Goal: Information Seeking & Learning: Understand process/instructions

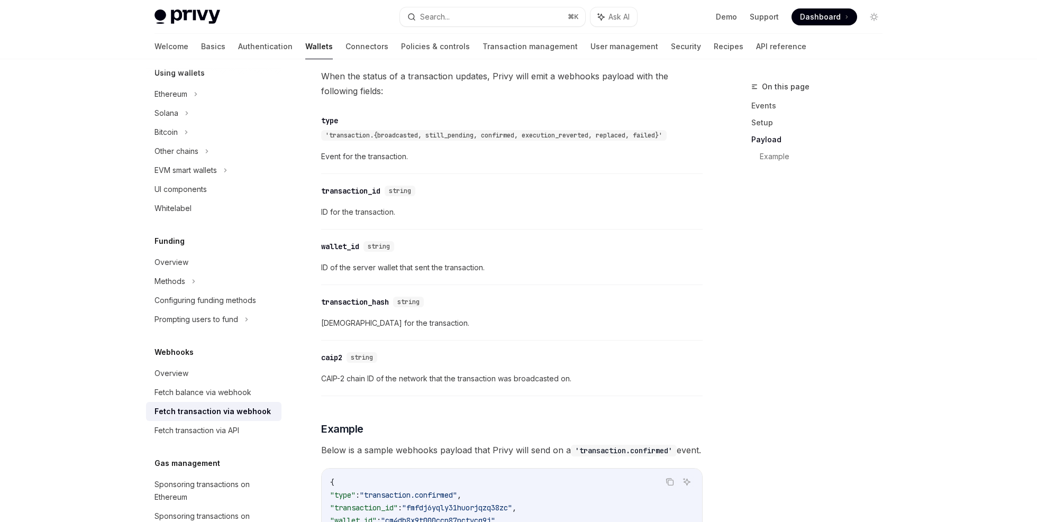
scroll to position [1067, 0]
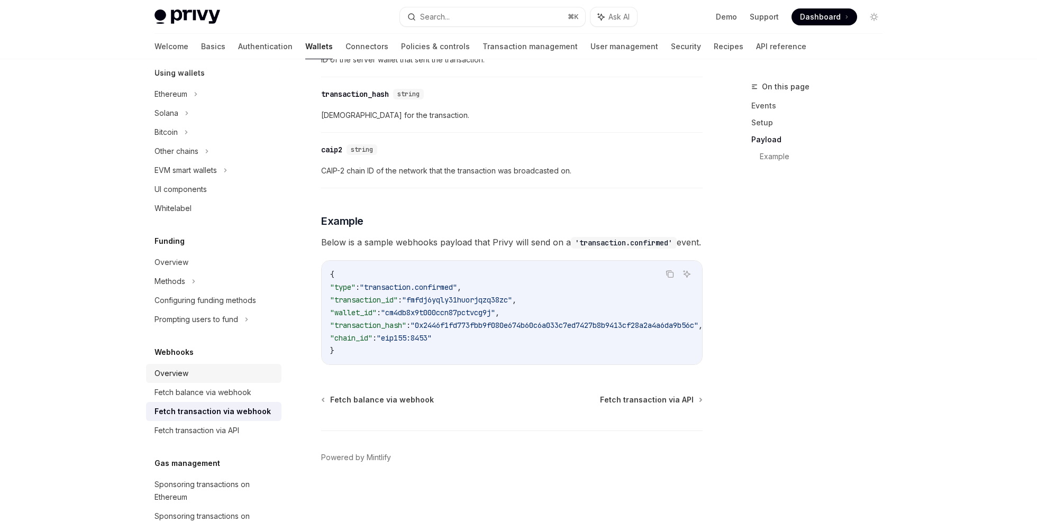
click at [203, 377] on div "Overview" at bounding box center [215, 373] width 121 height 13
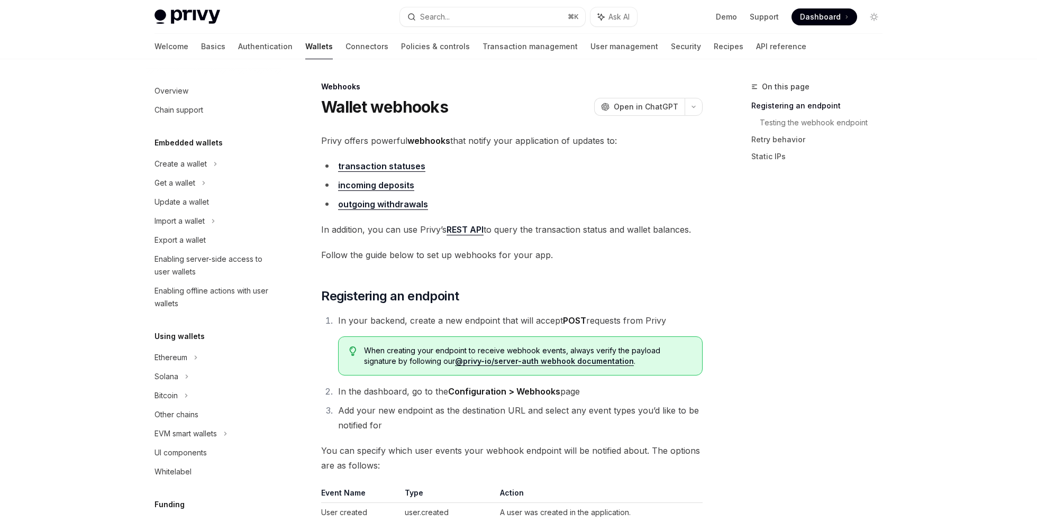
scroll to position [346, 0]
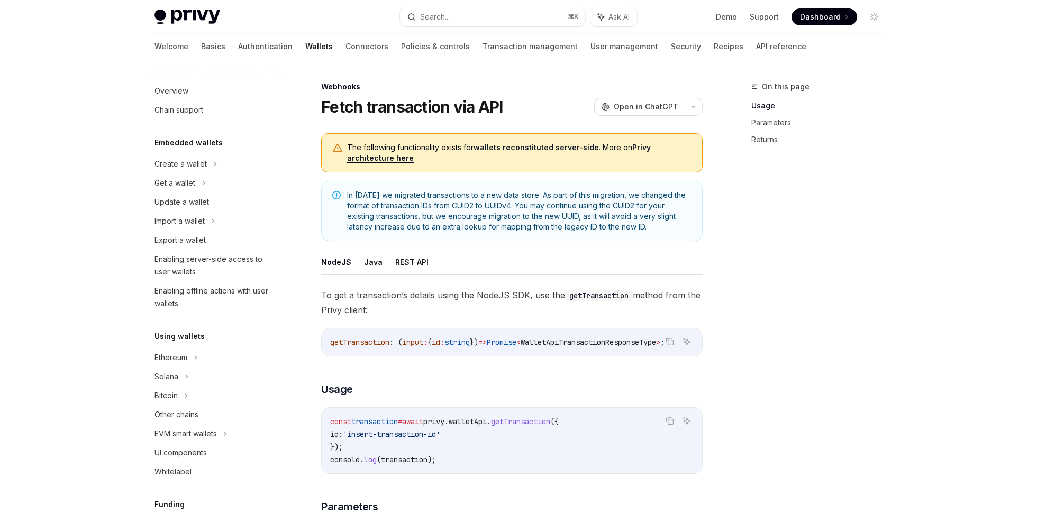
scroll to position [393, 0]
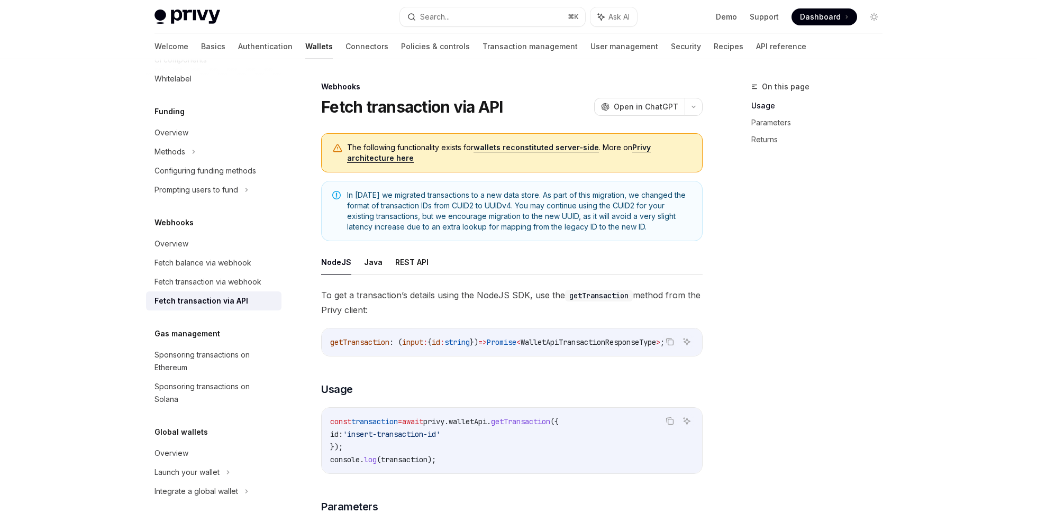
click at [546, 151] on link "wallets reconstituted server-side" at bounding box center [536, 148] width 125 height 10
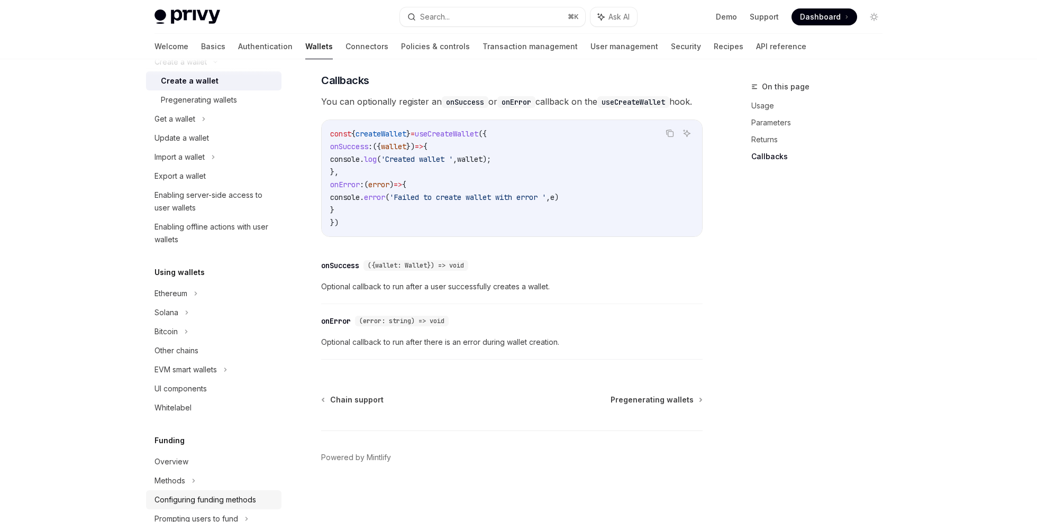
scroll to position [190, 0]
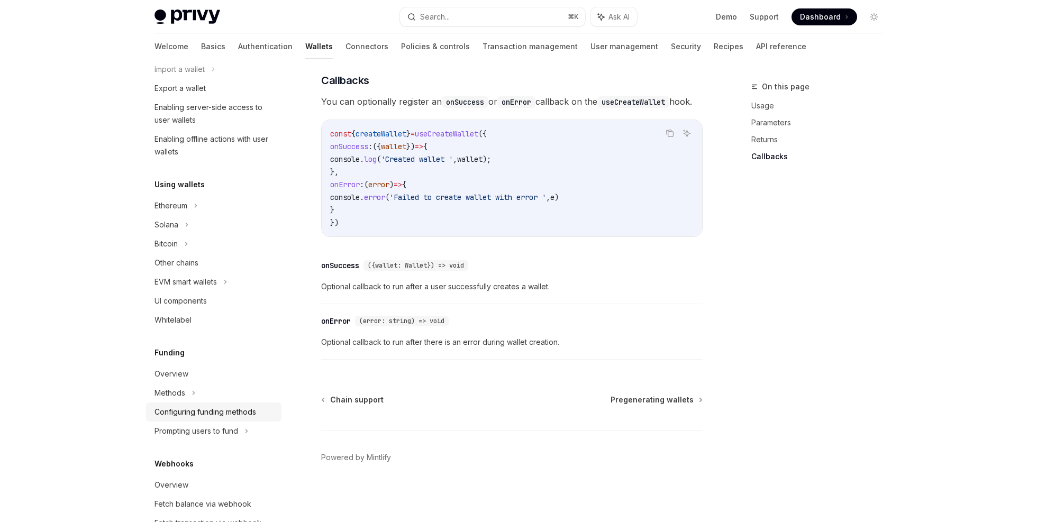
click at [249, 414] on div "Configuring funding methods" at bounding box center [206, 412] width 102 height 13
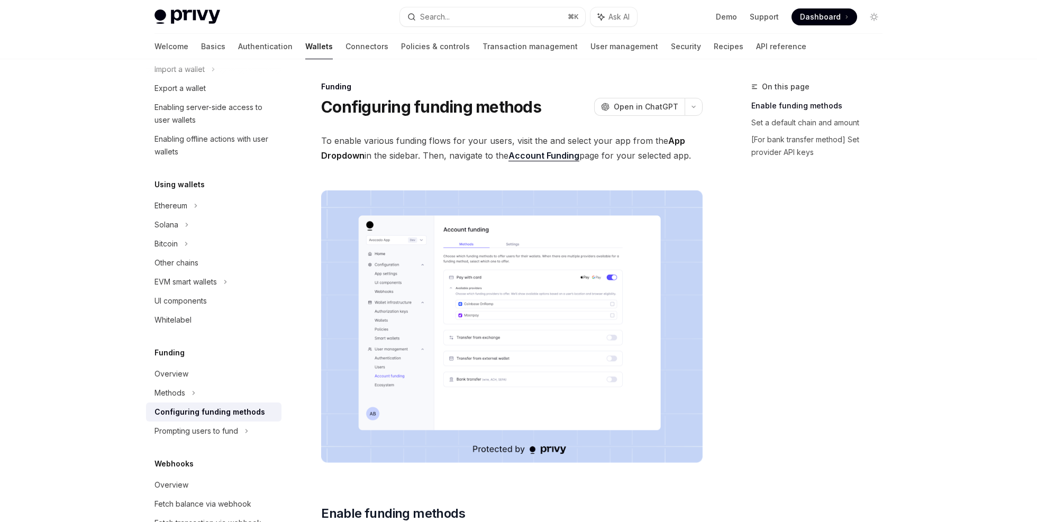
scroll to position [399, 0]
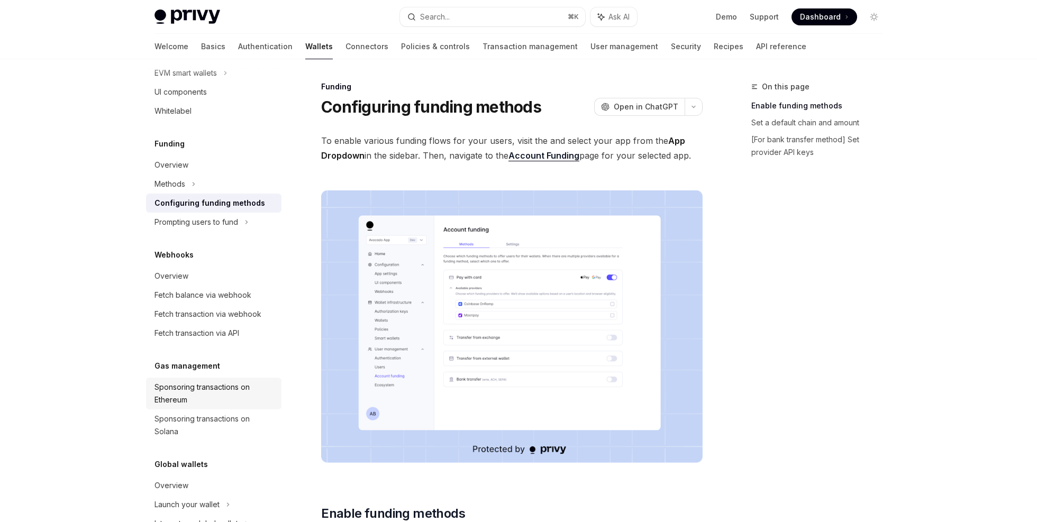
click at [244, 392] on div "Sponsoring transactions on Ethereum" at bounding box center [215, 393] width 121 height 25
type textarea "*"
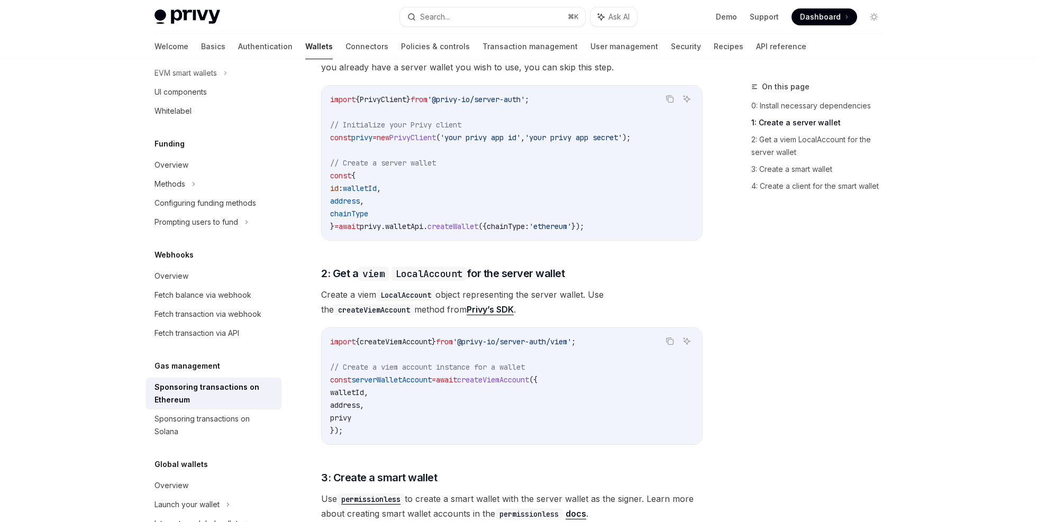
scroll to position [619, 0]
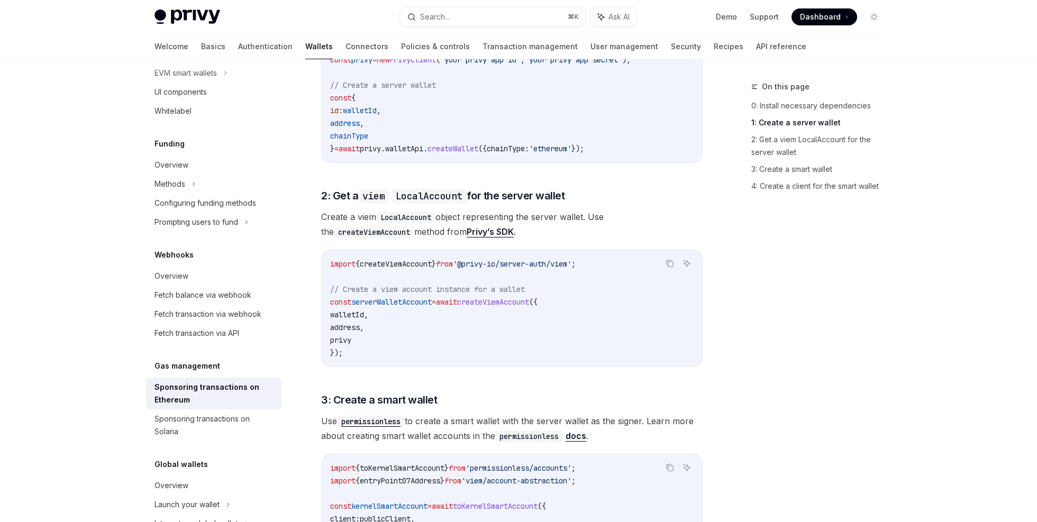
click at [354, 310] on span "walletId" at bounding box center [347, 315] width 34 height 10
click at [351, 323] on span "address" at bounding box center [345, 328] width 30 height 10
click at [351, 336] on span "privy" at bounding box center [340, 341] width 21 height 10
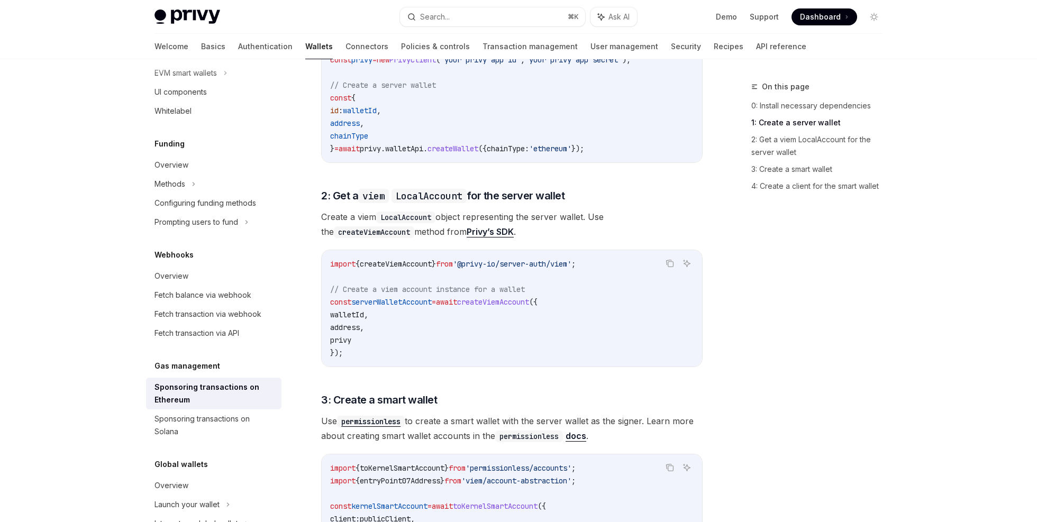
click at [351, 336] on span "privy" at bounding box center [340, 341] width 21 height 10
click at [340, 336] on span "privy" at bounding box center [340, 341] width 21 height 10
click at [364, 297] on span "serverWalletAccount" at bounding box center [391, 302] width 80 height 10
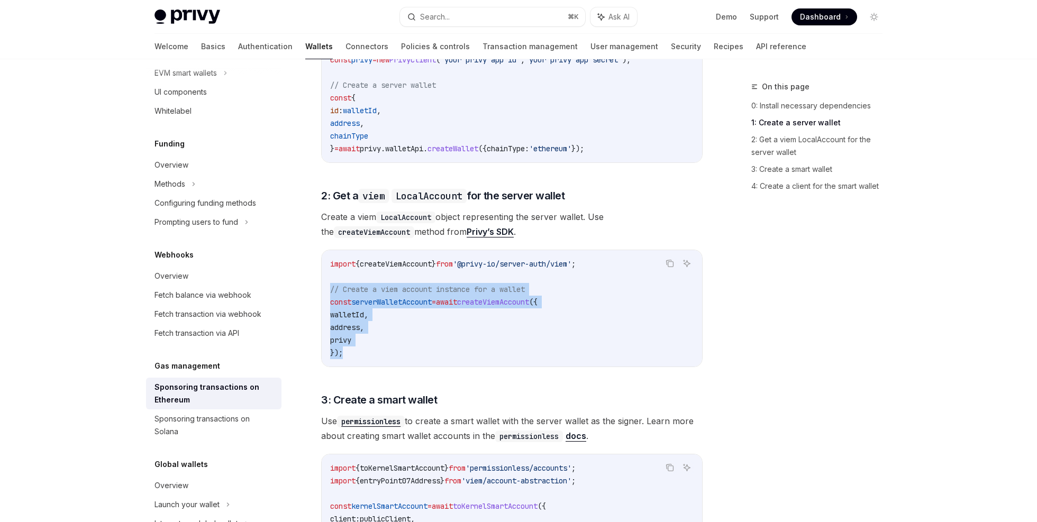
drag, startPoint x: 332, startPoint y: 276, endPoint x: 389, endPoint y: 347, distance: 91.5
click at [389, 347] on div "import { createViemAccount } from '@privy-io/server-auth/viem' ; // Create a vi…" at bounding box center [512, 308] width 380 height 116
click at [389, 348] on div "import { createViemAccount } from '@privy-io/server-auth/viem' ; // Create a vi…" at bounding box center [512, 308] width 380 height 116
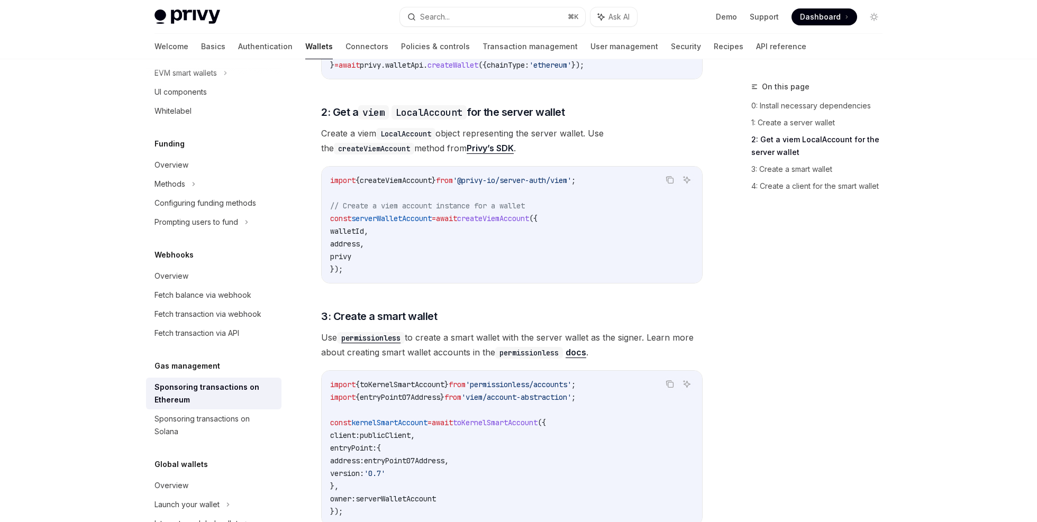
scroll to position [778, 0]
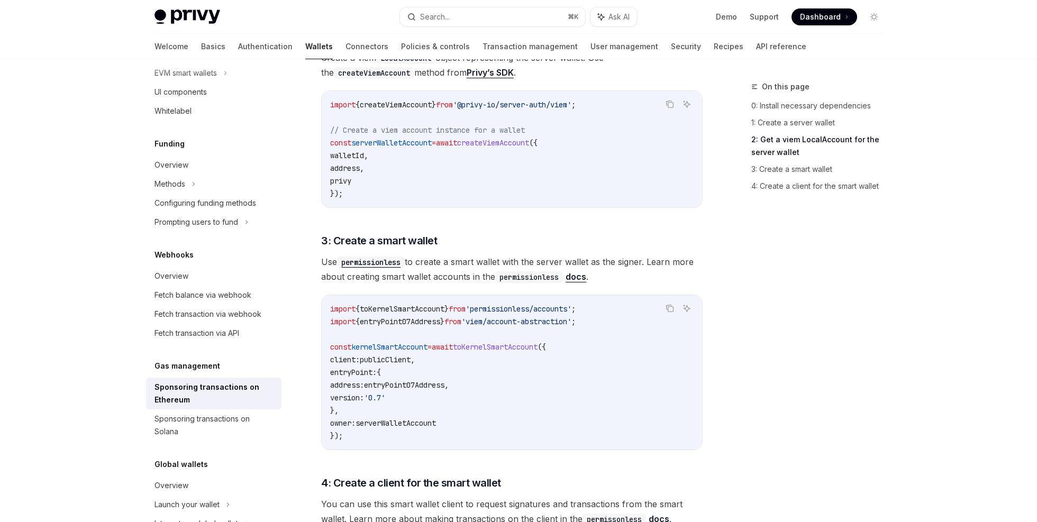
click at [524, 342] on span "toKernelSmartAccount" at bounding box center [495, 347] width 85 height 10
click at [519, 342] on span "toKernelSmartAccount" at bounding box center [495, 347] width 85 height 10
click at [512, 342] on span "toKernelSmartAccount" at bounding box center [495, 347] width 85 height 10
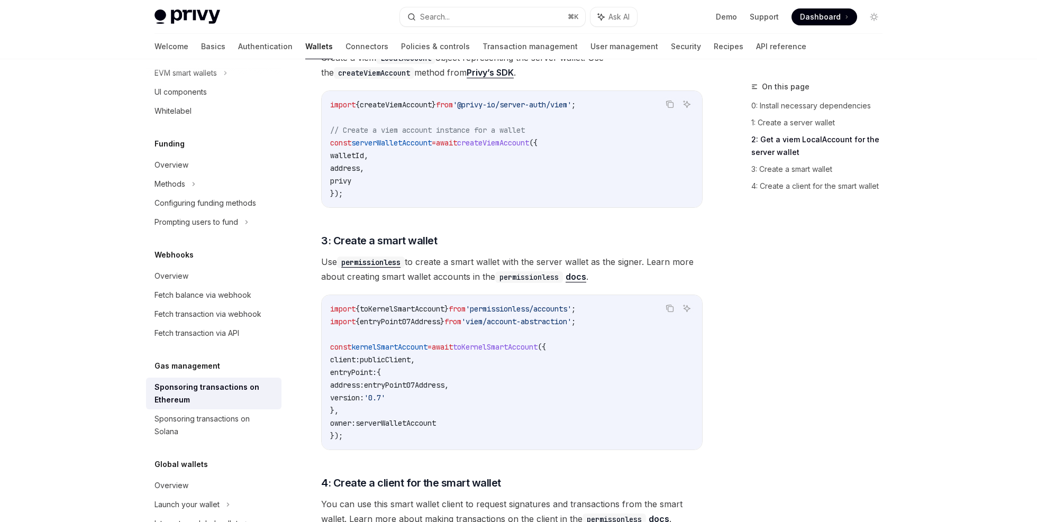
click at [512, 342] on span "toKernelSmartAccount" at bounding box center [495, 347] width 85 height 10
click at [523, 342] on span "toKernelSmartAccount" at bounding box center [495, 347] width 85 height 10
click at [471, 266] on span "Use permissionless to create a smart wallet with the server wallet as the signe…" at bounding box center [512, 270] width 382 height 30
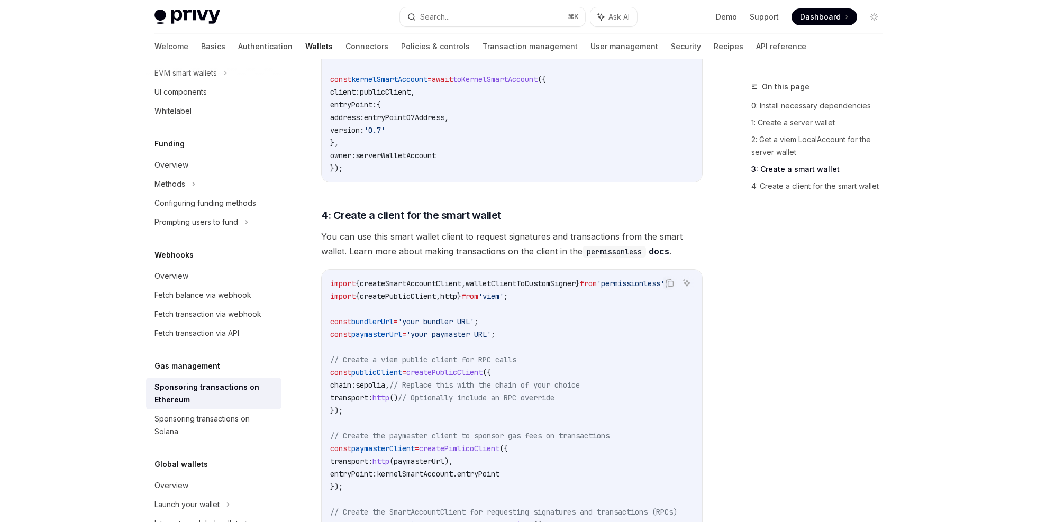
scroll to position [1112, 0]
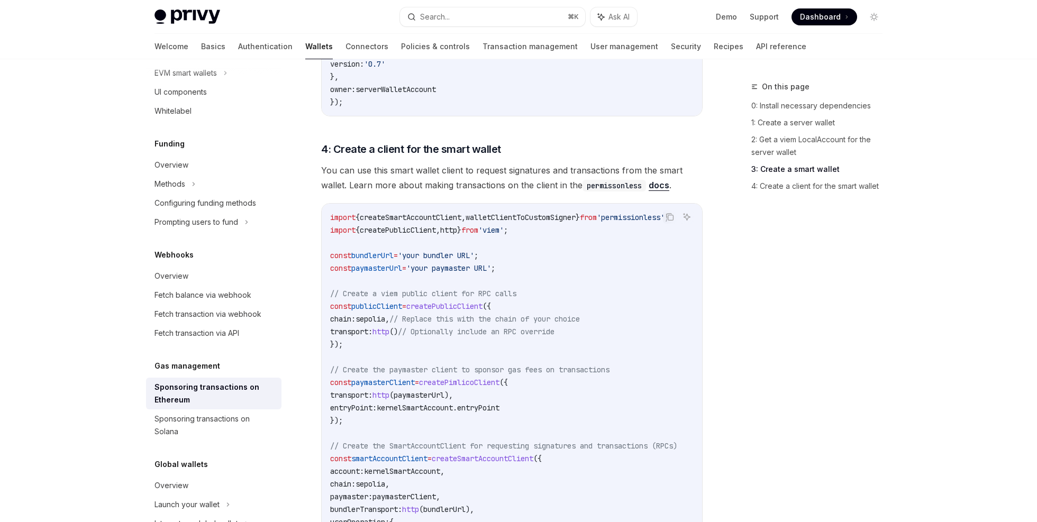
click at [356, 289] on span "// Create a viem public client for RPC calls" at bounding box center [423, 294] width 186 height 10
drag, startPoint x: 356, startPoint y: 279, endPoint x: 509, endPoint y: 280, distance: 153.5
click at [509, 289] on span "// Create a viem public client for RPC calls" at bounding box center [423, 294] width 186 height 10
click at [514, 289] on span "// Create a viem public client for RPC calls" at bounding box center [423, 294] width 186 height 10
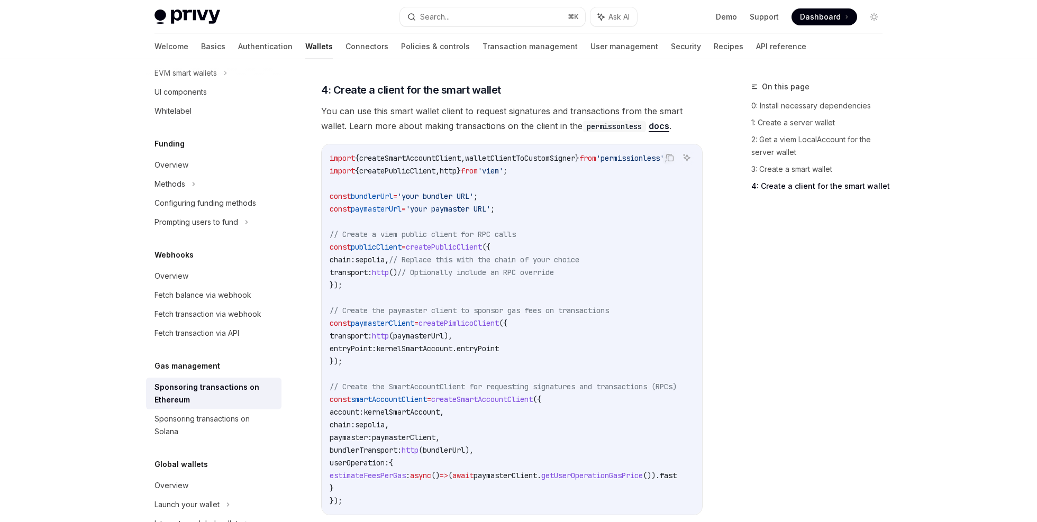
scroll to position [0, 58]
click at [601, 471] on span "getUserOperationGasPrice" at bounding box center [592, 476] width 102 height 10
click at [479, 448] on code "import { createSmartAccountClient , walletClientToCustomSigner } from 'permissi…" at bounding box center [516, 330] width 373 height 356
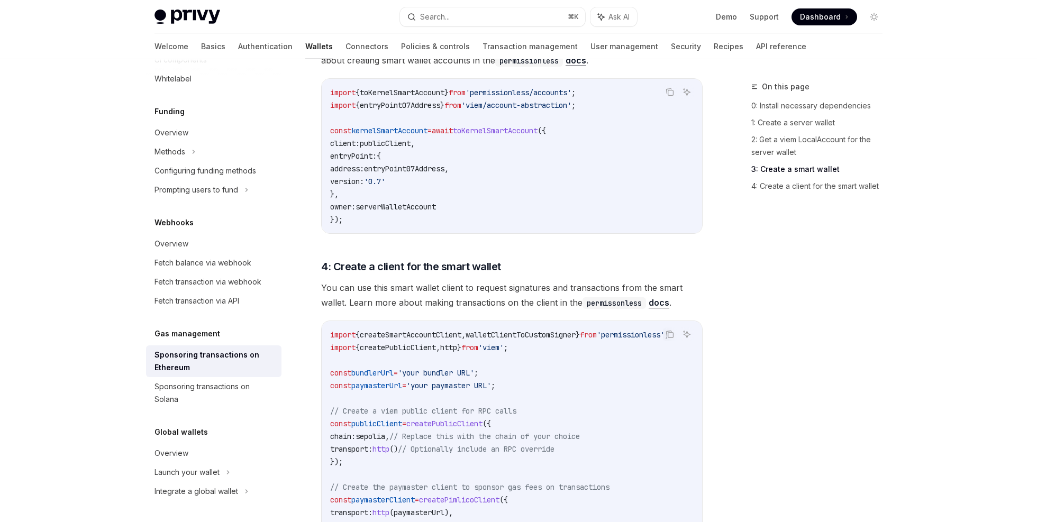
scroll to position [919, 0]
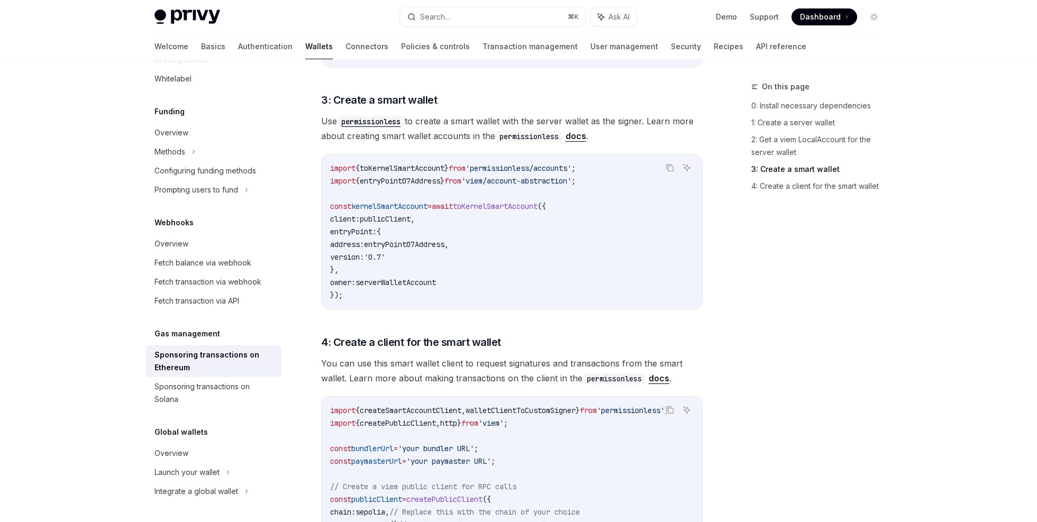
click at [539, 164] on span "'permissionless/accounts'" at bounding box center [519, 169] width 106 height 10
click at [538, 164] on span "'permissionless/accounts'" at bounding box center [519, 169] width 106 height 10
click at [503, 273] on code "import { toKernelSmartAccount } from 'permissionless/accounts' ; import { entry…" at bounding box center [512, 232] width 364 height 140
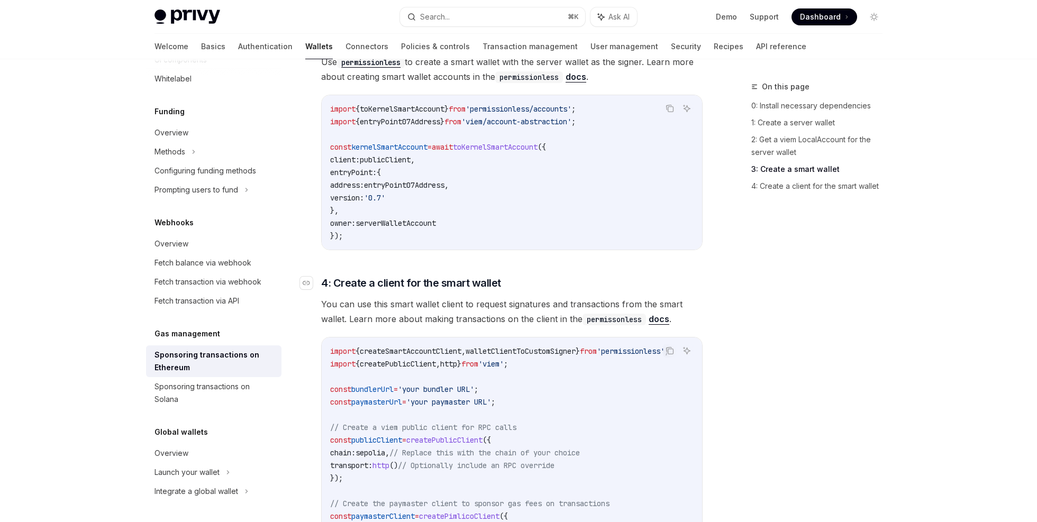
scroll to position [1157, 0]
